Goal: Find specific page/section: Find specific page/section

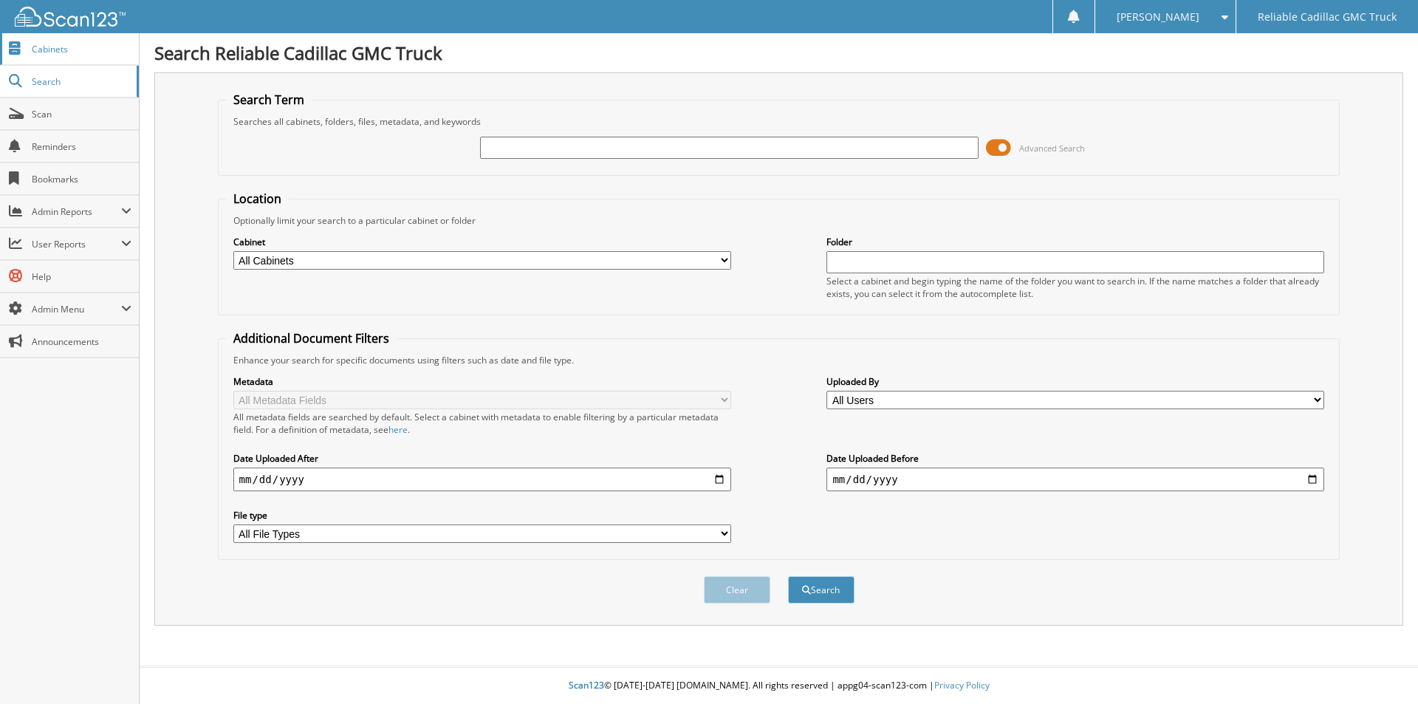
click at [44, 53] on span "Cabinets" at bounding box center [82, 49] width 100 height 13
click at [511, 152] on input "text" at bounding box center [729, 148] width 498 height 22
type input "KUA58729"
click at [788, 576] on button "Search" at bounding box center [821, 589] width 66 height 27
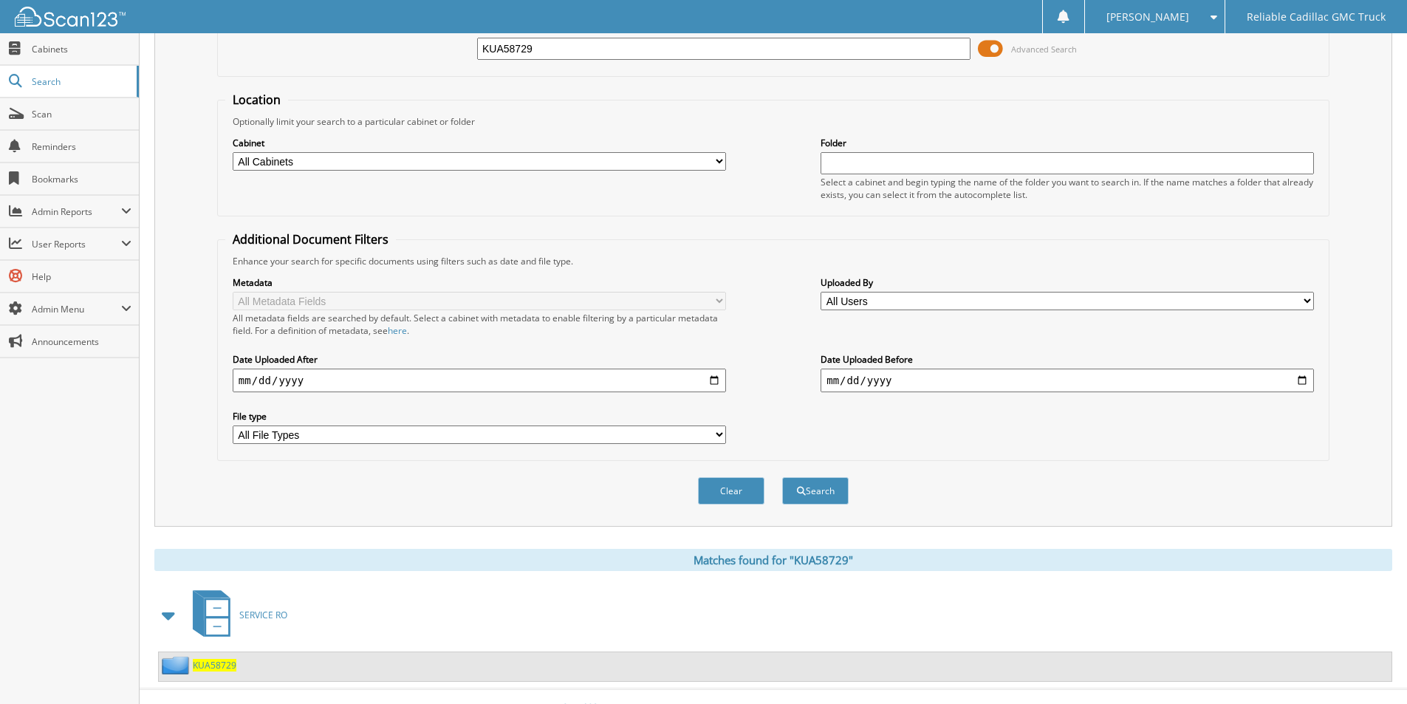
scroll to position [122, 0]
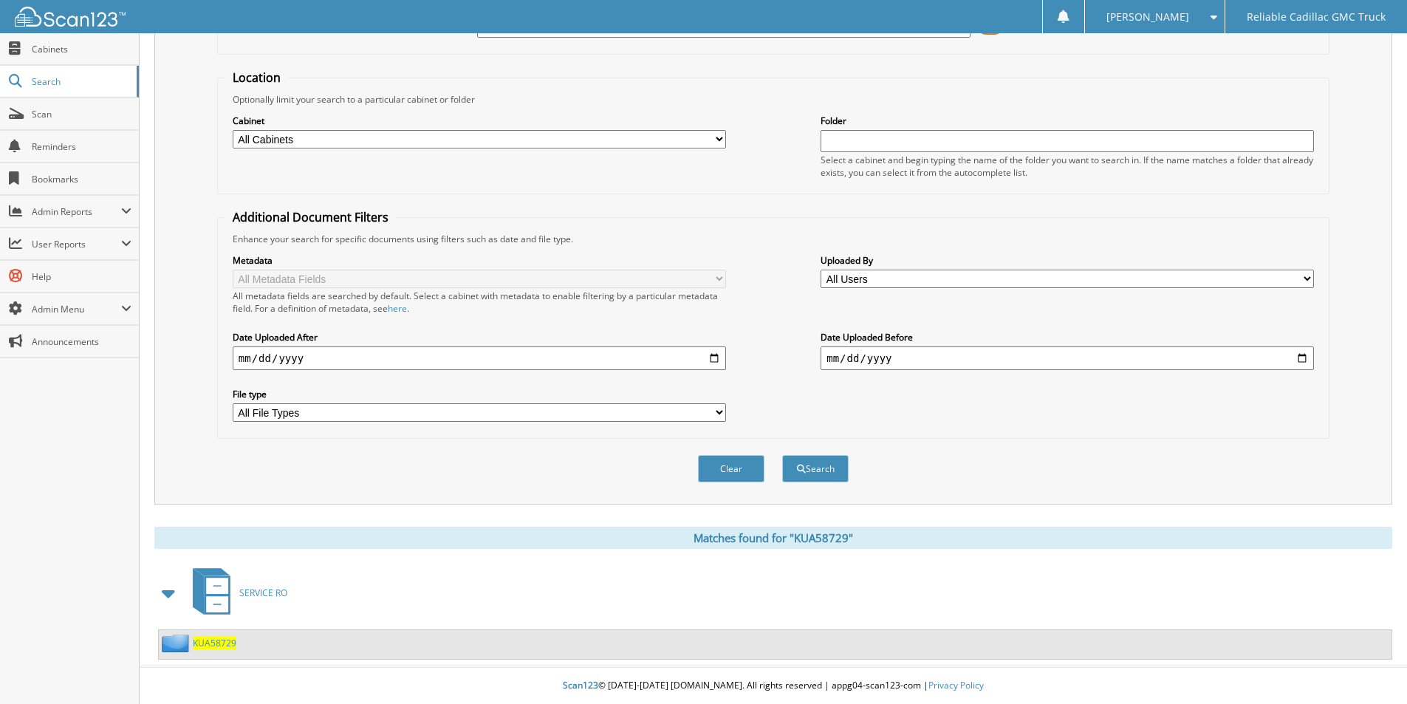
click at [211, 639] on span "KUA58729" at bounding box center [215, 643] width 44 height 13
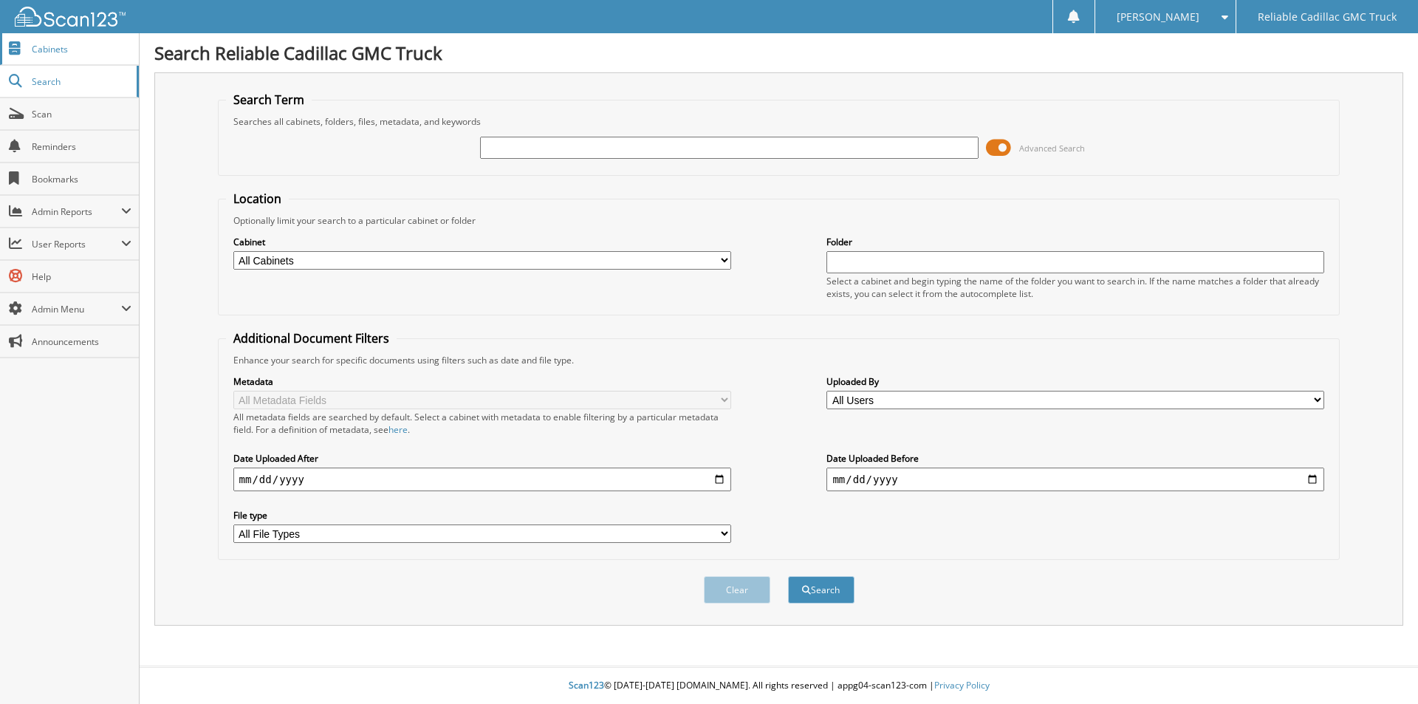
click at [50, 52] on span "Cabinets" at bounding box center [82, 49] width 100 height 13
